Goal: Check status: Check status

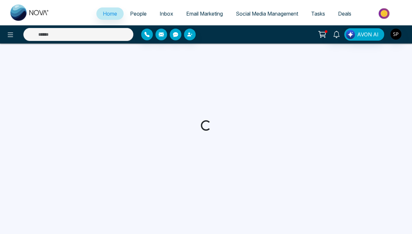
select select "*"
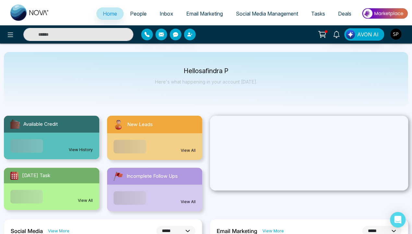
click at [81, 147] on link "View History" at bounding box center [81, 150] width 24 height 6
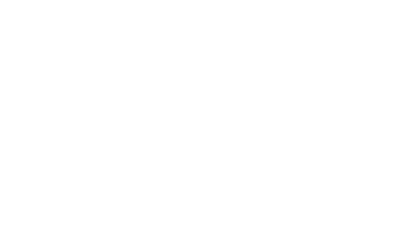
select select "*"
